Goal: Task Accomplishment & Management: Use online tool/utility

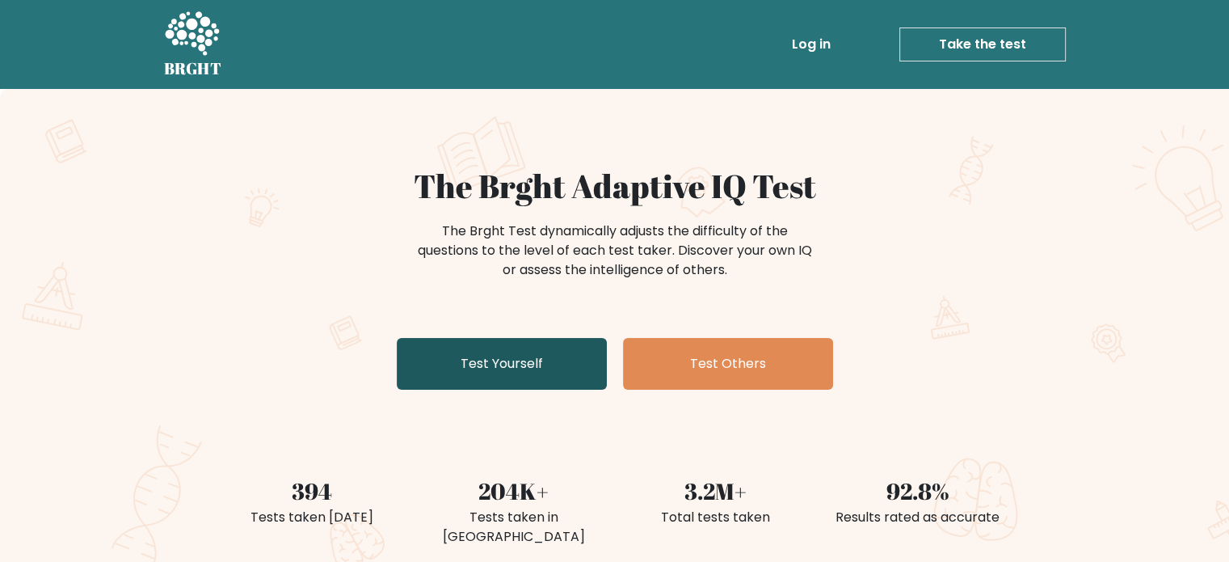
click at [520, 368] on link "Test Yourself" at bounding box center [502, 364] width 210 height 52
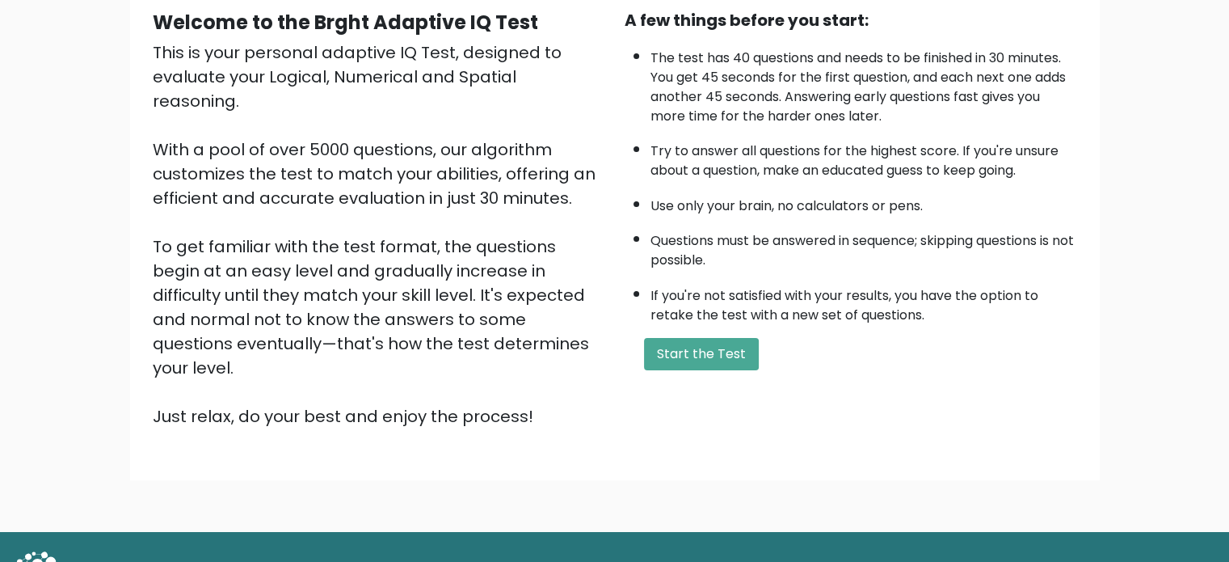
scroll to position [178, 0]
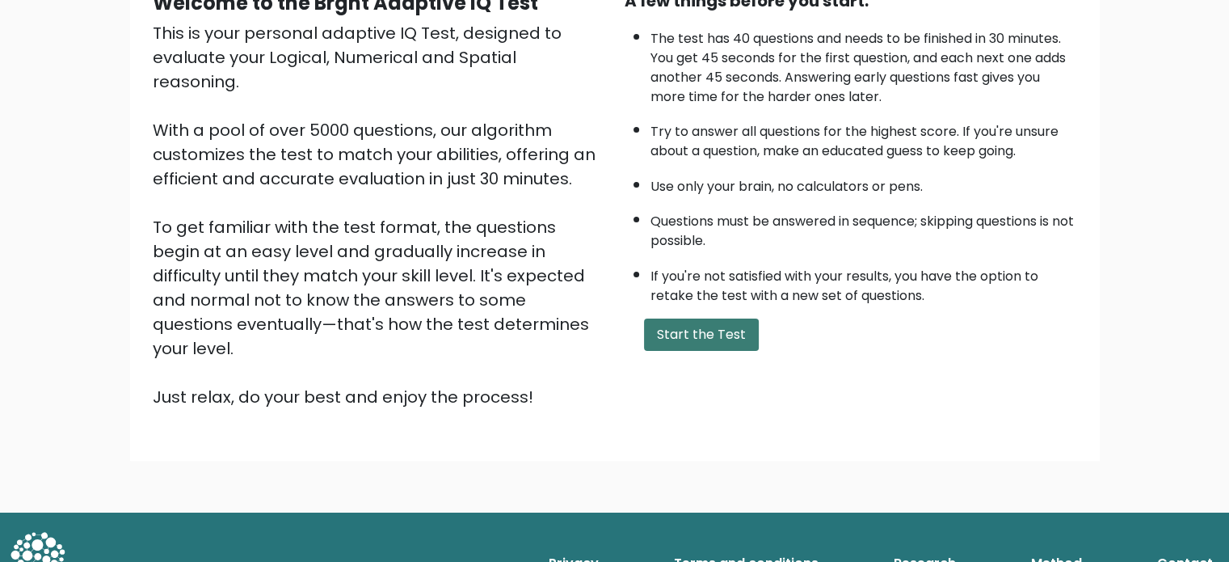
click at [688, 327] on button "Start the Test" at bounding box center [701, 334] width 115 height 32
click at [714, 319] on button "Start the Test" at bounding box center [701, 334] width 115 height 32
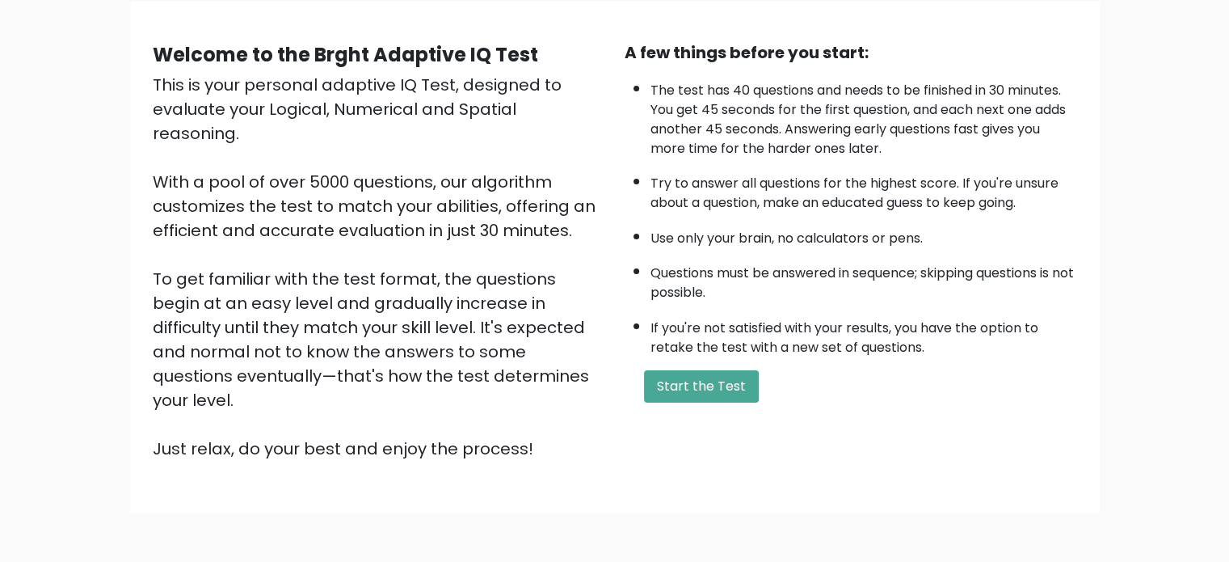
scroll to position [162, 0]
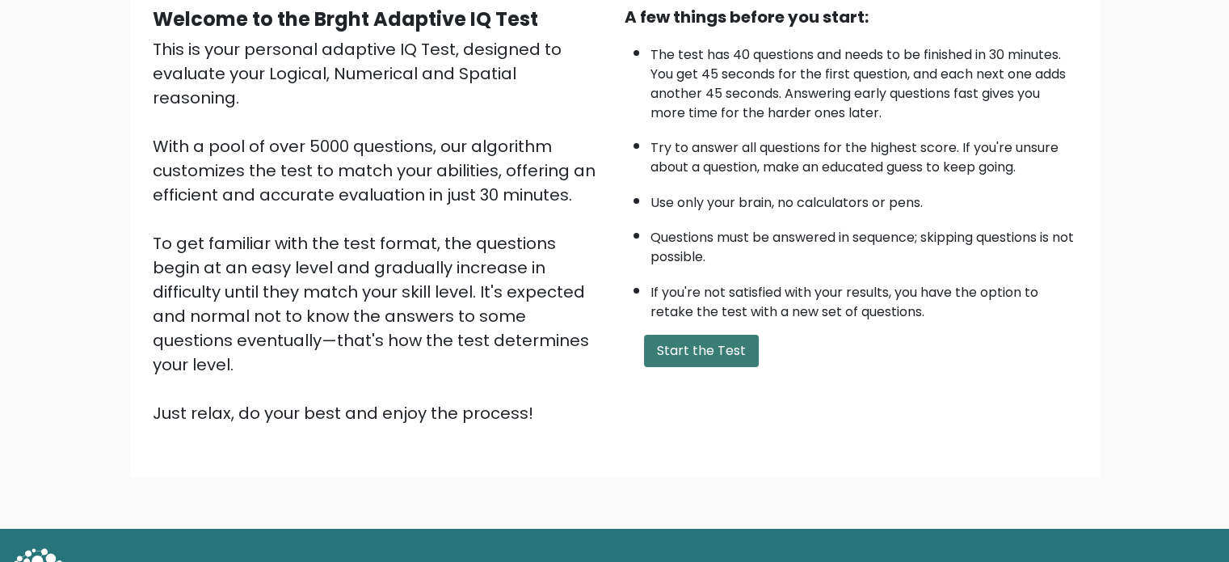
click at [656, 342] on button "Start the Test" at bounding box center [701, 351] width 115 height 32
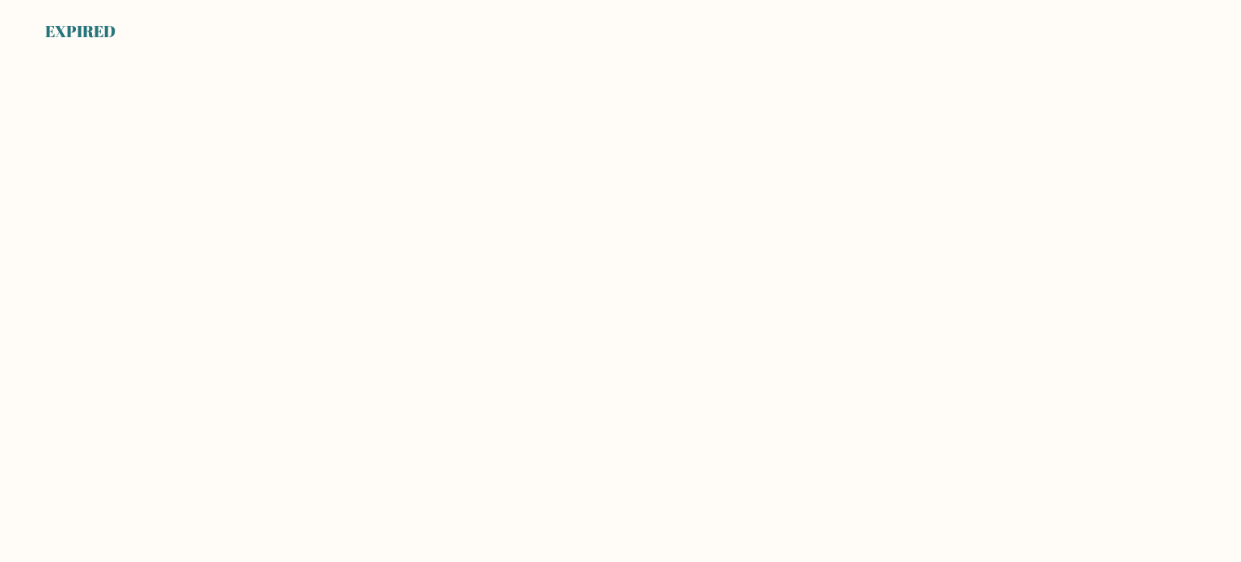
click at [263, 65] on body "EXPIRED" at bounding box center [620, 281] width 1241 height 562
click at [257, 23] on div "EXPIRED" at bounding box center [620, 22] width 1241 height 44
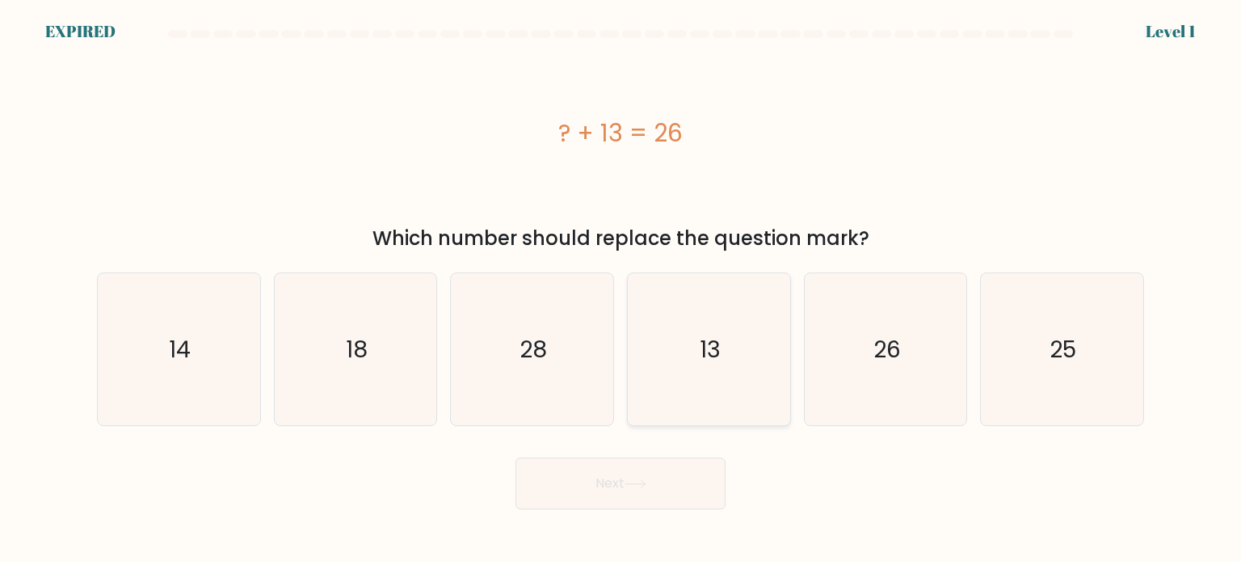
click at [666, 358] on icon "13" at bounding box center [709, 349] width 152 height 152
click at [621, 289] on input "d. 13" at bounding box center [621, 285] width 1 height 8
radio input "true"
click at [595, 500] on button "Next" at bounding box center [621, 483] width 210 height 52
click at [607, 481] on button "Next" at bounding box center [621, 483] width 210 height 52
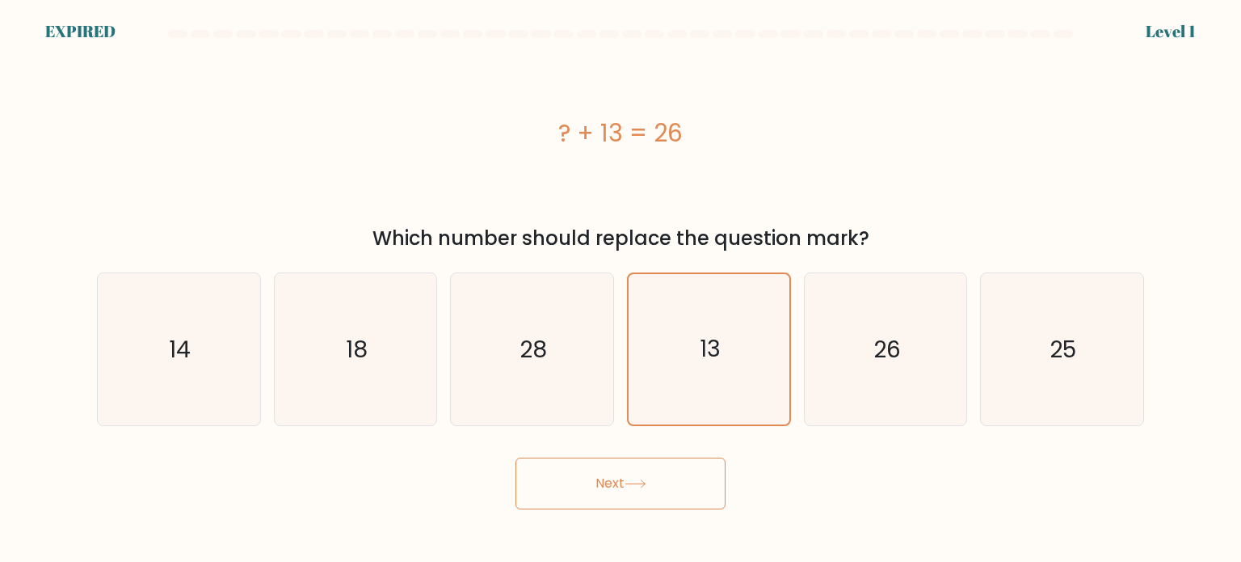
click at [234, 155] on div "? + 13 = 26" at bounding box center [620, 132] width 1047 height 169
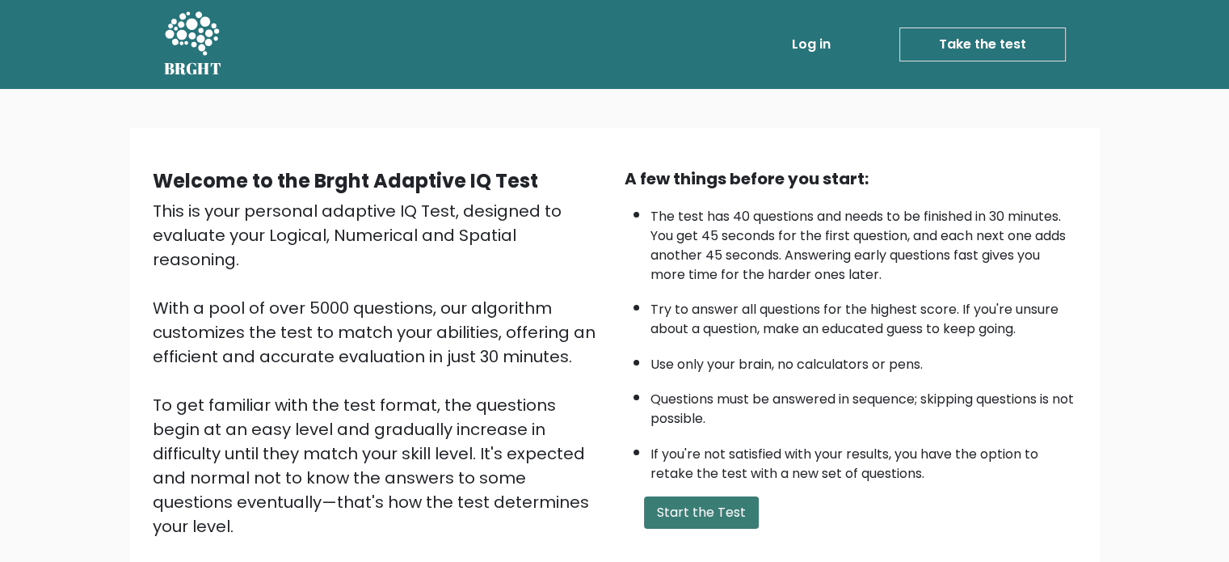
click at [699, 520] on button "Start the Test" at bounding box center [701, 512] width 115 height 32
